Goal: Navigation & Orientation: Find specific page/section

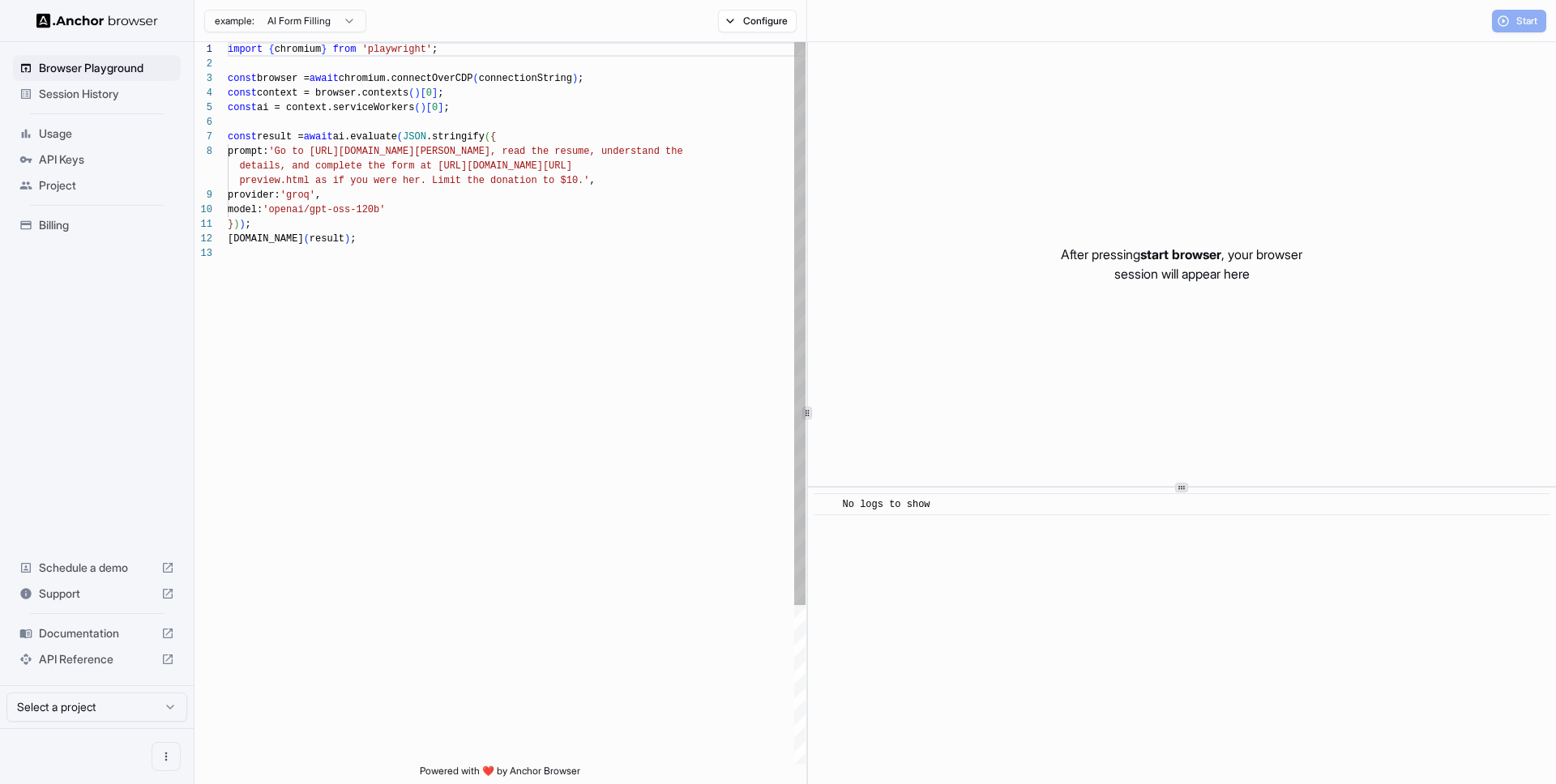
scroll to position [116, 0]
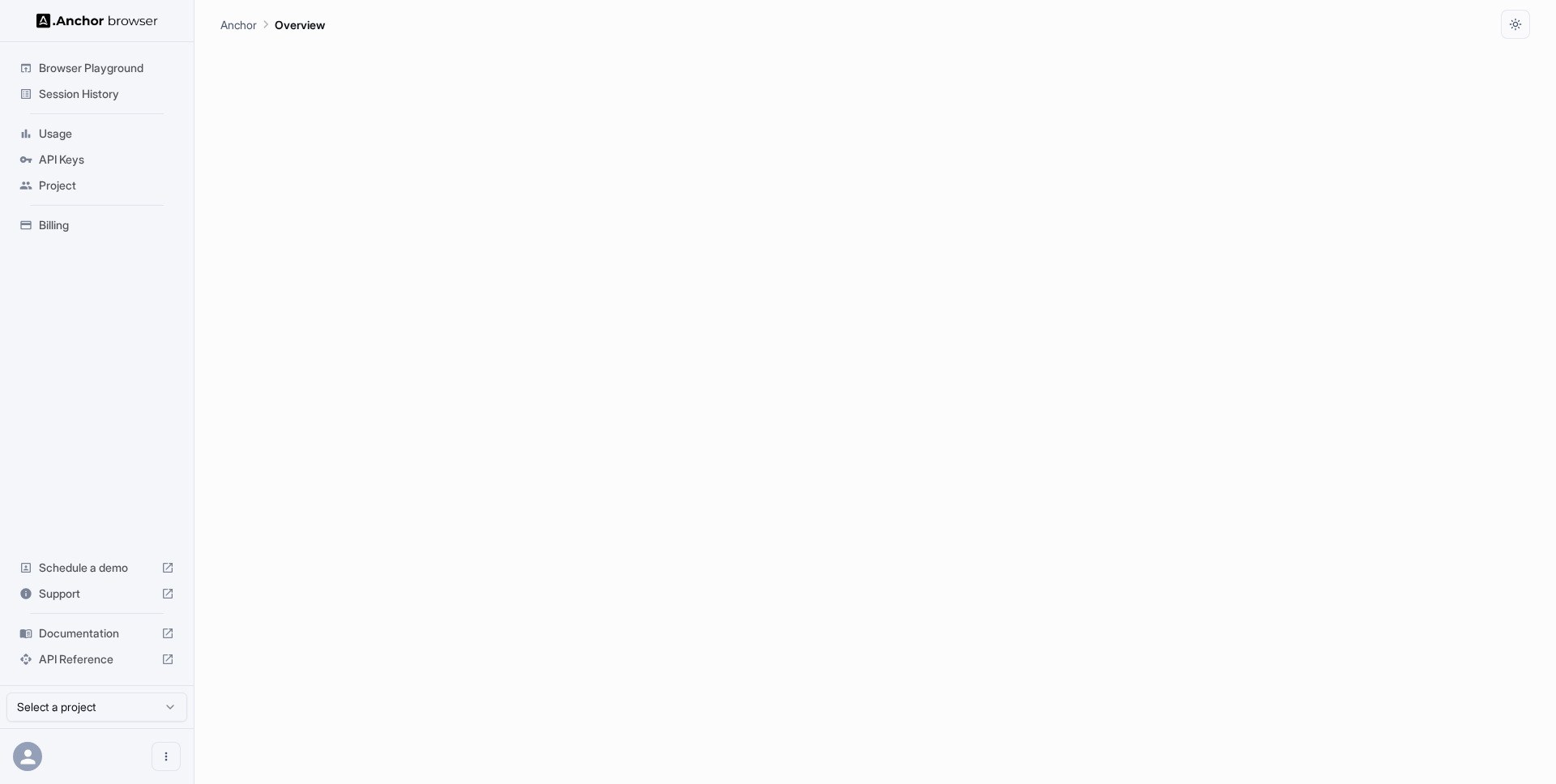
click at [72, 97] on span "Session History" at bounding box center [107, 94] width 135 height 16
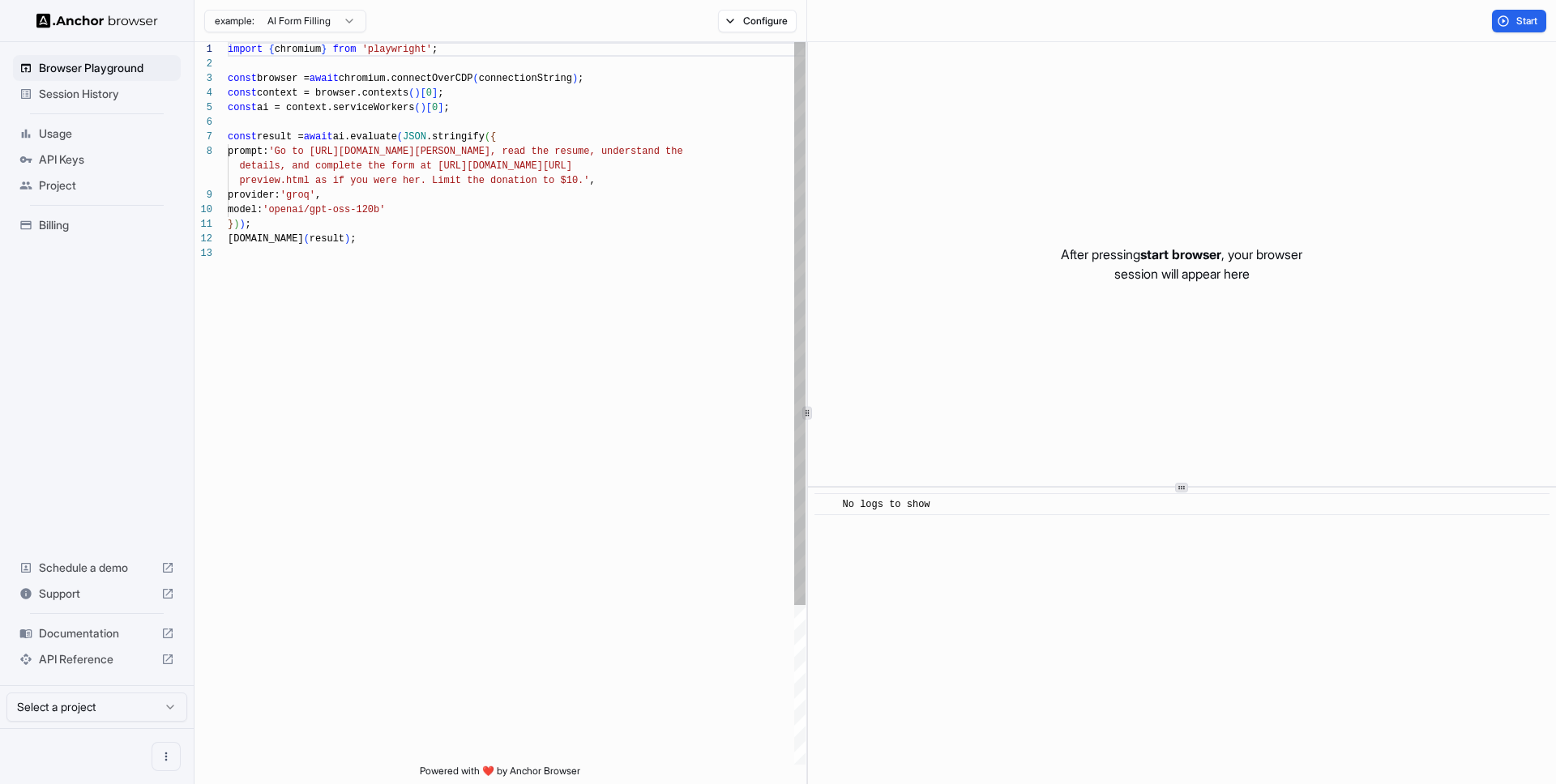
scroll to position [116, 0]
click at [79, 98] on span "Session History" at bounding box center [107, 94] width 135 height 16
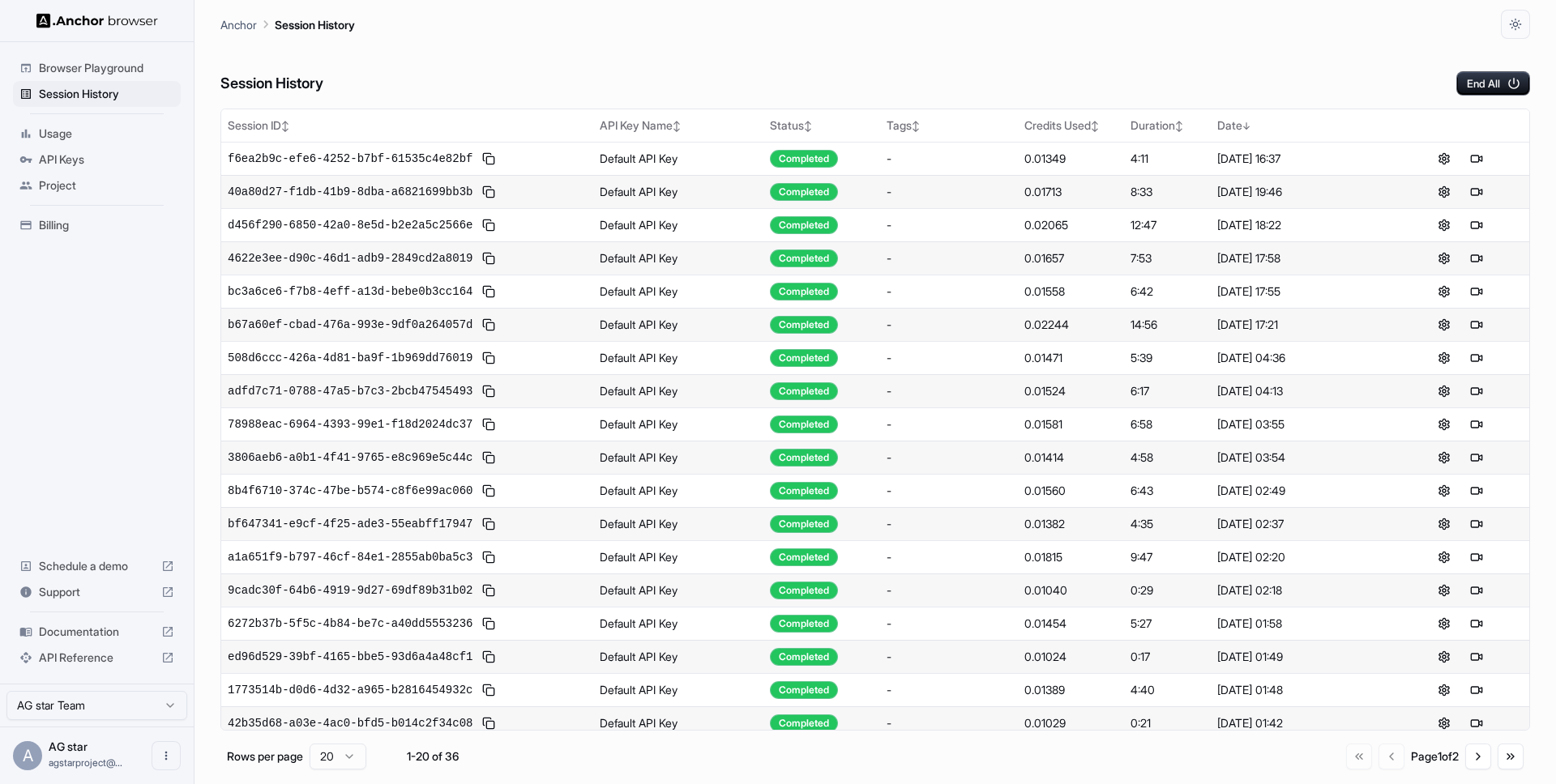
click at [67, 137] on span "Usage" at bounding box center [107, 134] width 135 height 16
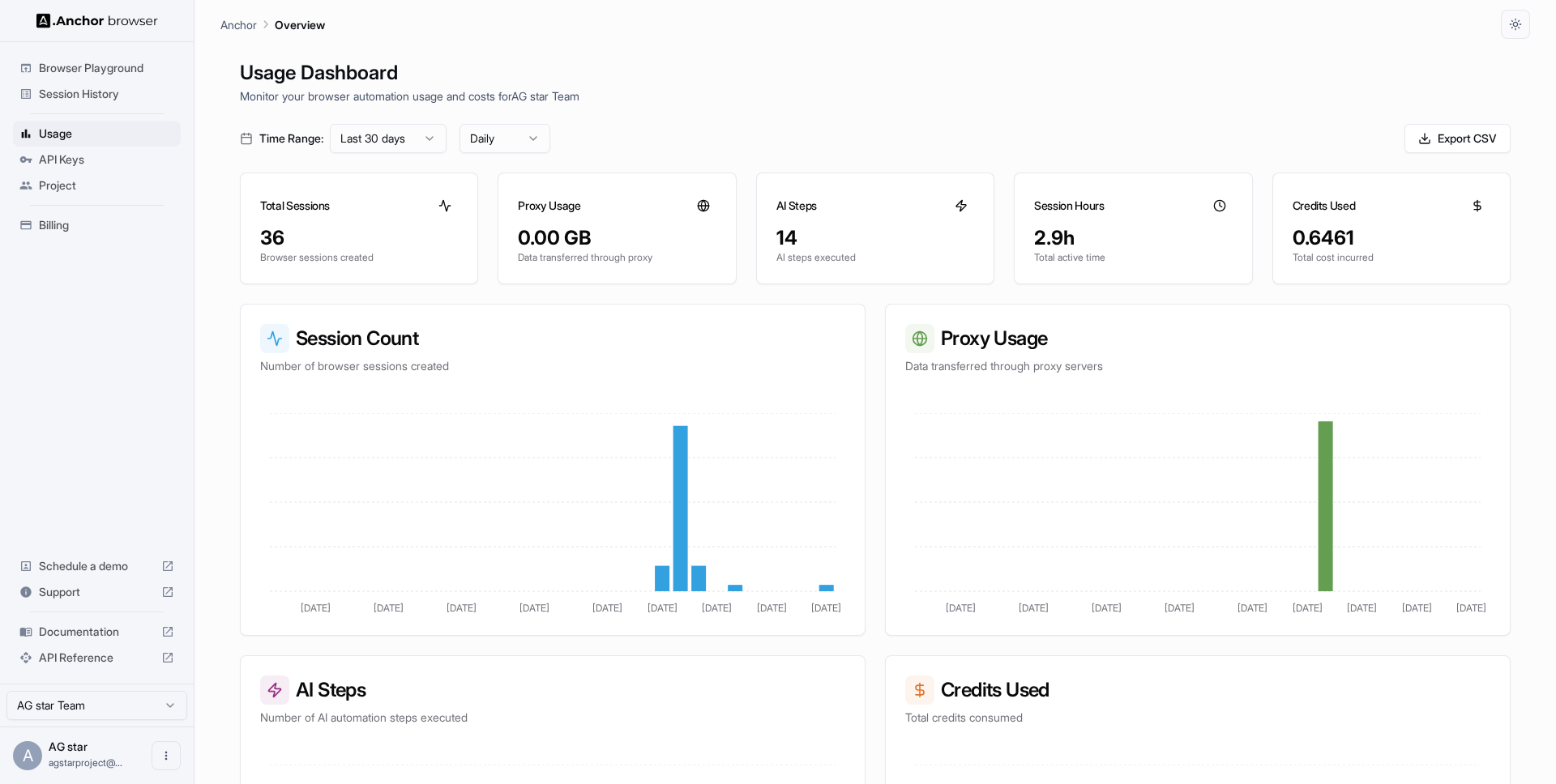
click at [64, 226] on span "Billing" at bounding box center [107, 226] width 135 height 16
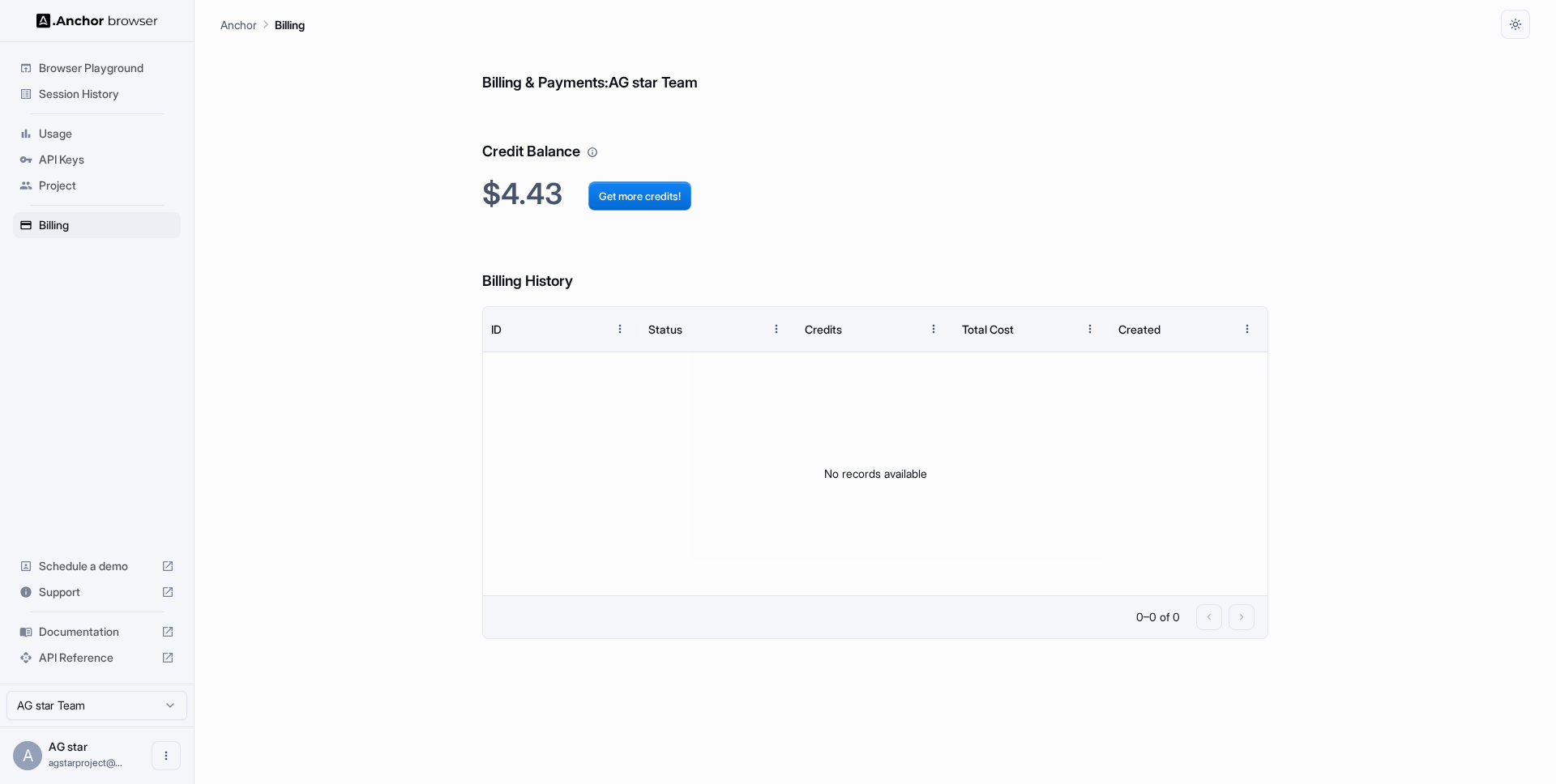
click at [89, 631] on span "Documentation" at bounding box center [97, 632] width 116 height 16
click at [83, 93] on span "Session History" at bounding box center [107, 94] width 135 height 16
